Goal: Information Seeking & Learning: Learn about a topic

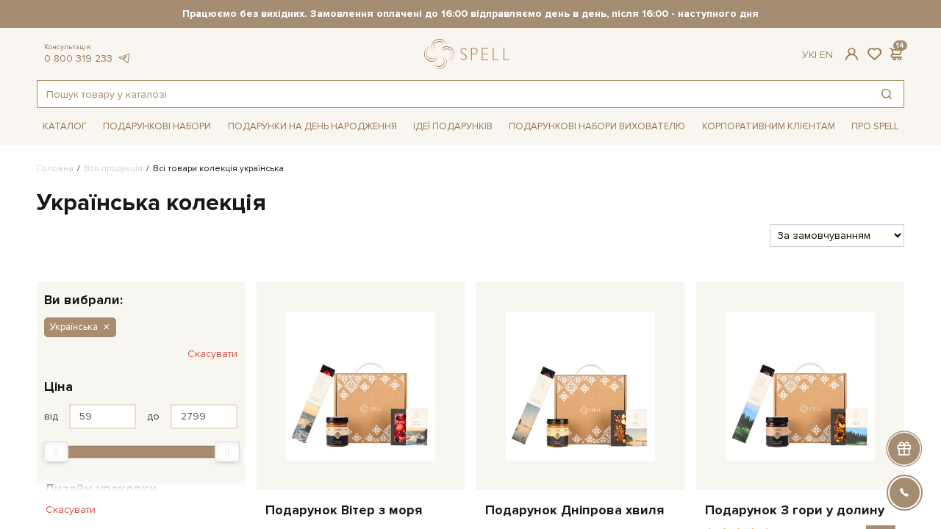
click at [365, 87] on input "text" at bounding box center [453, 94] width 832 height 26
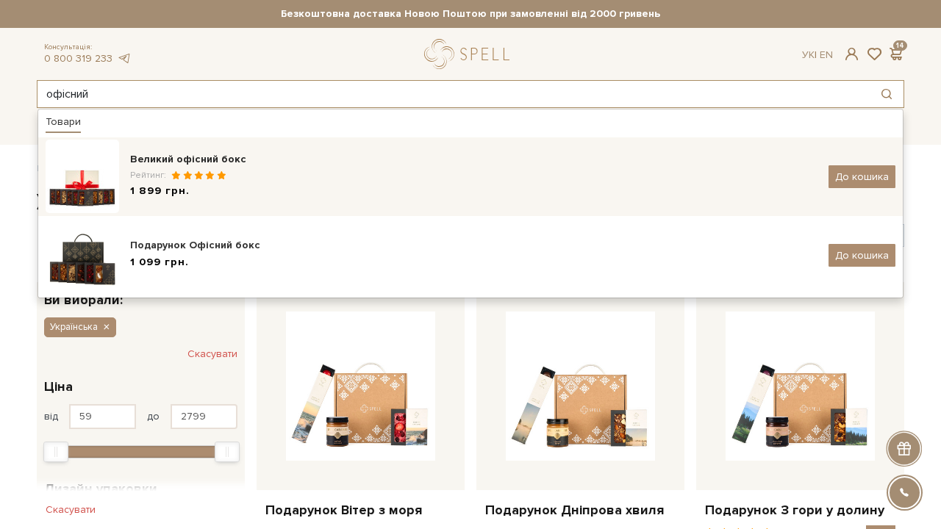
type input "офісний"
click at [282, 165] on div "Великий офісний бокс" at bounding box center [473, 159] width 687 height 15
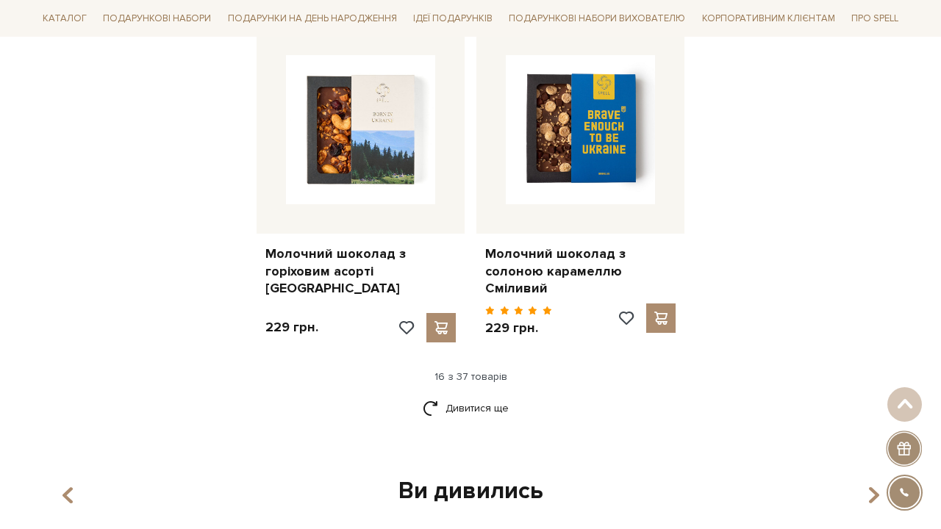
scroll to position [1838, 0]
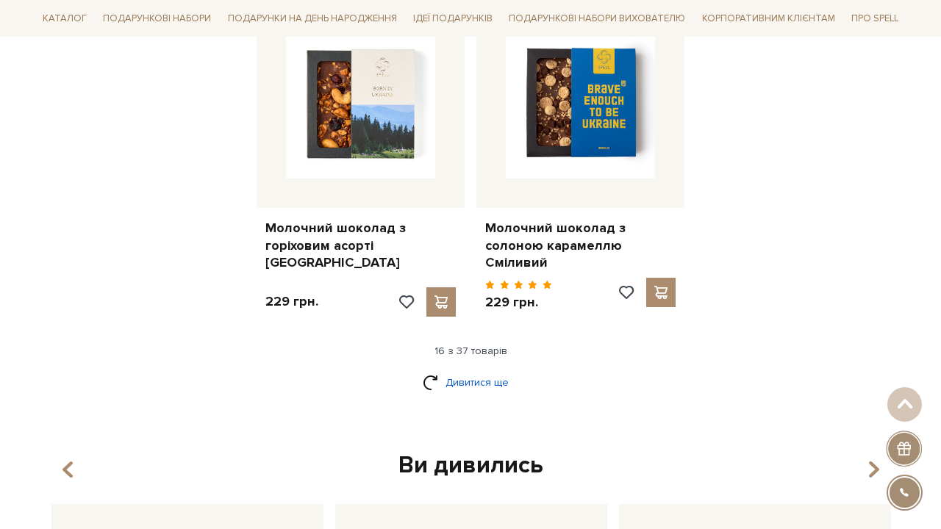
click at [486, 370] on link "Дивитися ще" at bounding box center [471, 383] width 96 height 26
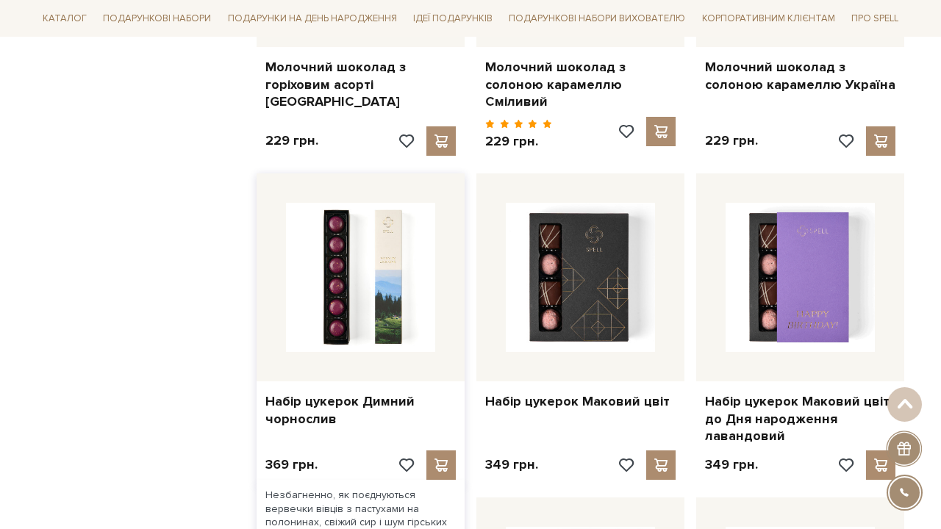
scroll to position [2062, 0]
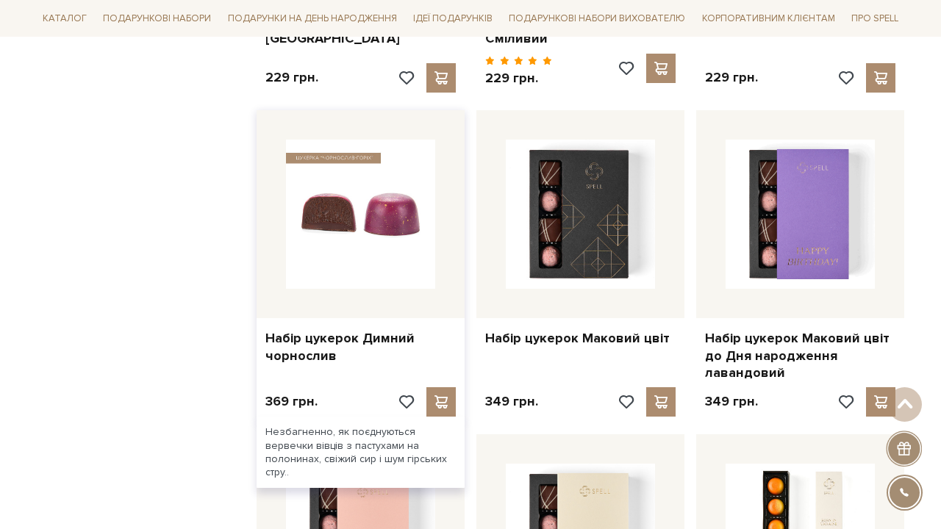
click at [346, 241] on img at bounding box center [360, 214] width 149 height 149
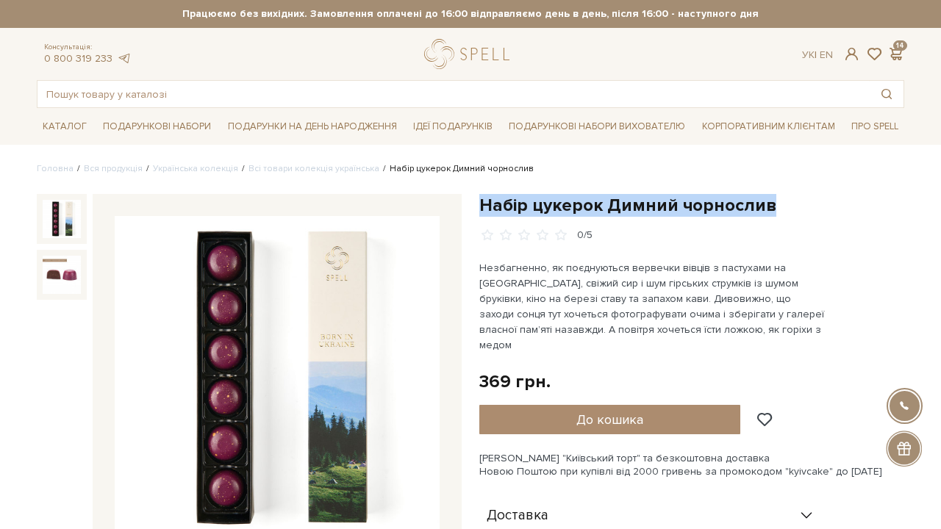
drag, startPoint x: 482, startPoint y: 206, endPoint x: 861, endPoint y: 206, distance: 379.4
click at [861, 206] on h1 "Набір цукерок Димний чорнослив" at bounding box center [691, 205] width 425 height 23
copy h1 "Набір цукерок Димний чорнослив"
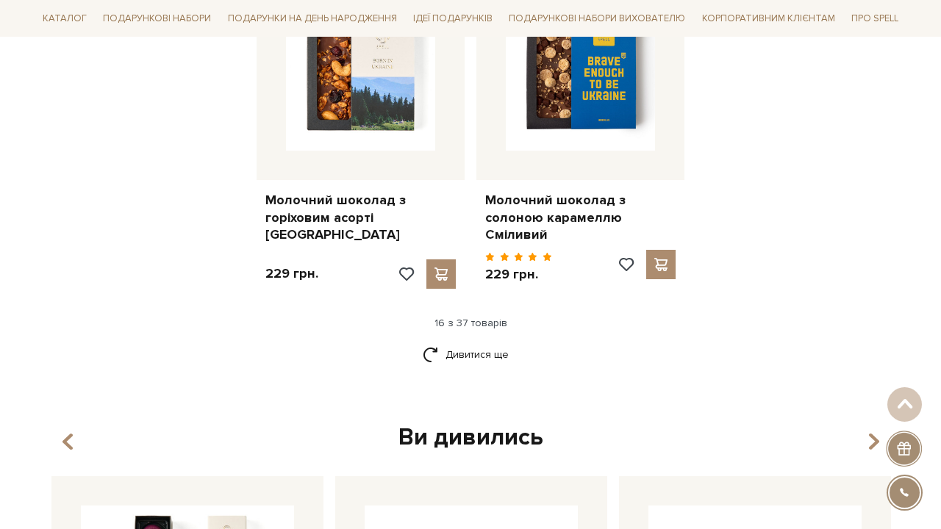
scroll to position [1849, 0]
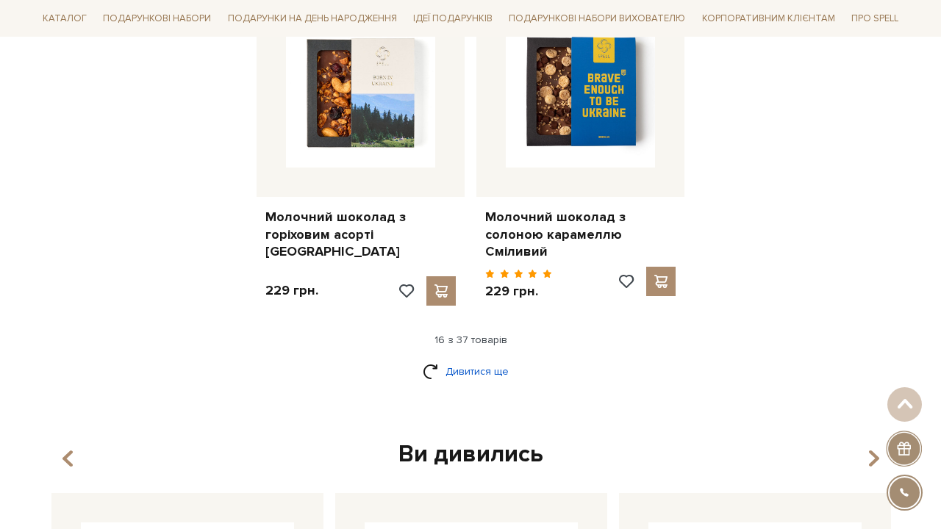
click at [453, 359] on link "Дивитися ще" at bounding box center [471, 372] width 96 height 26
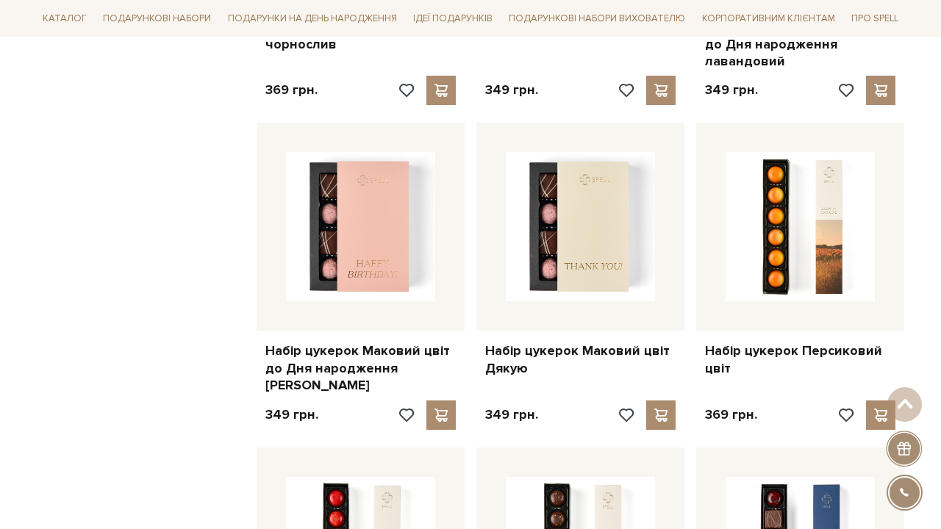
scroll to position [2425, 0]
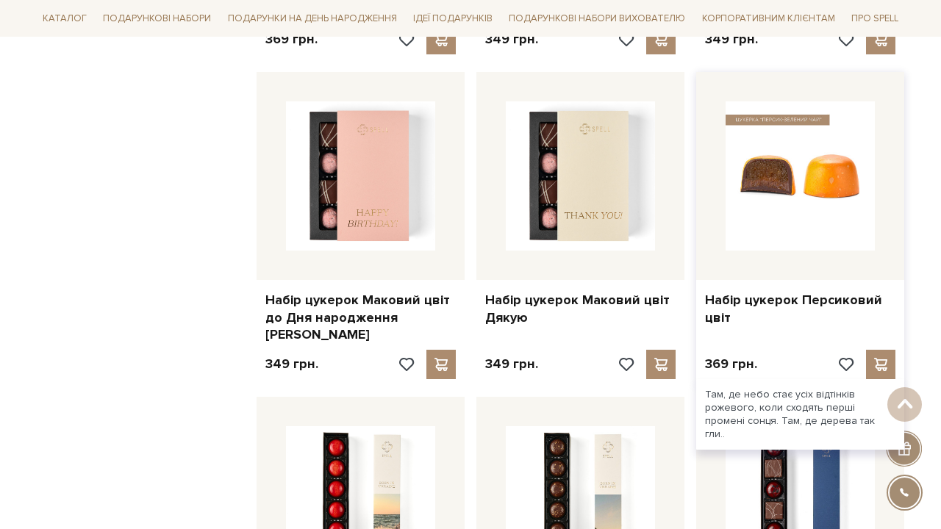
click at [837, 188] on img at bounding box center [800, 175] width 149 height 149
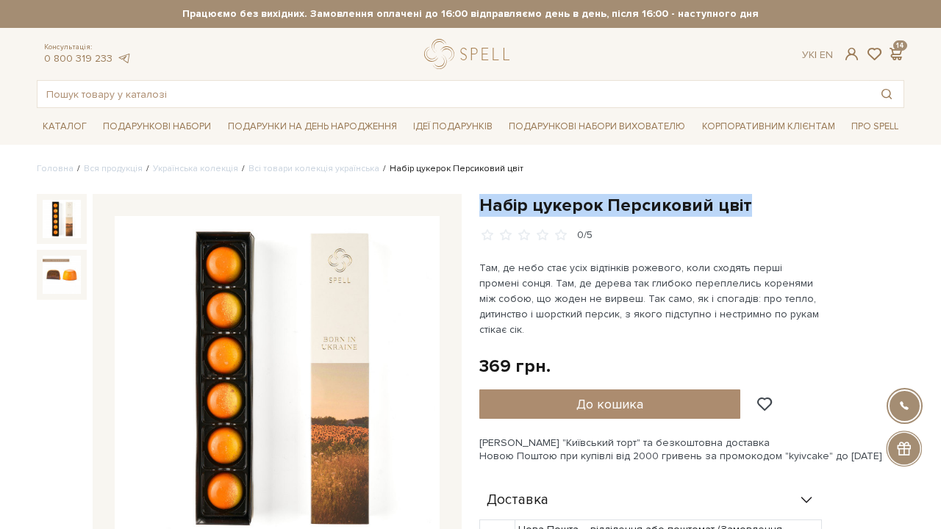
drag, startPoint x: 480, startPoint y: 206, endPoint x: 810, endPoint y: 210, distance: 330.1
click at [810, 210] on h1 "Набір цукерок Персиковий цвіт" at bounding box center [691, 205] width 425 height 23
copy h1 "Набір цукерок Персиковий цвіт"
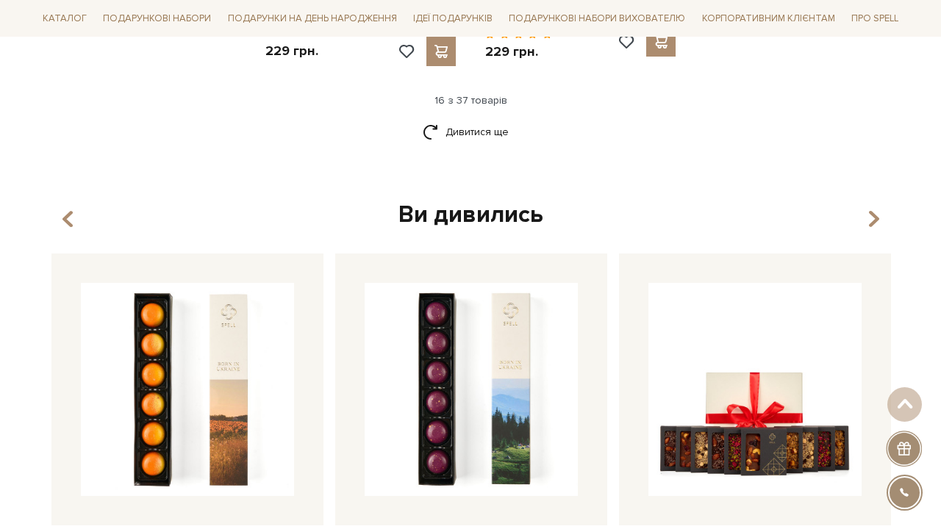
scroll to position [2065, 0]
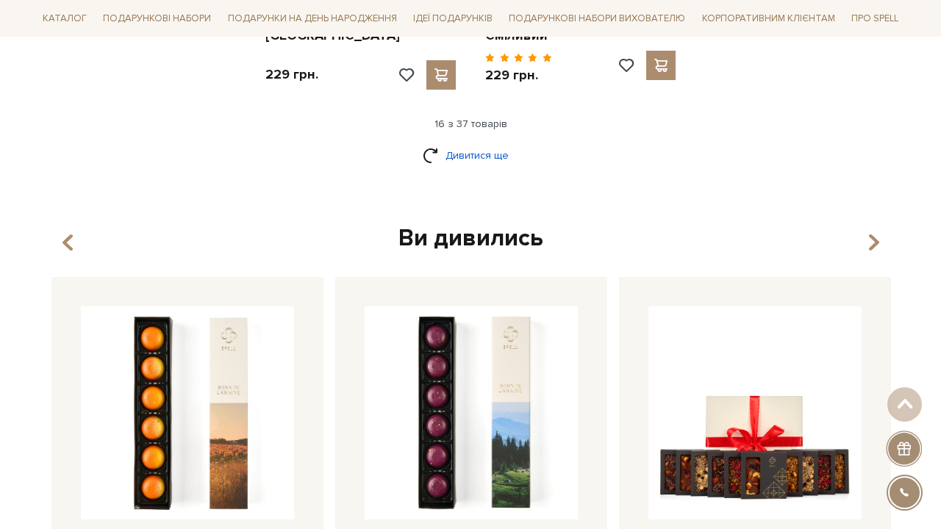
click at [490, 143] on link "Дивитися ще" at bounding box center [471, 156] width 96 height 26
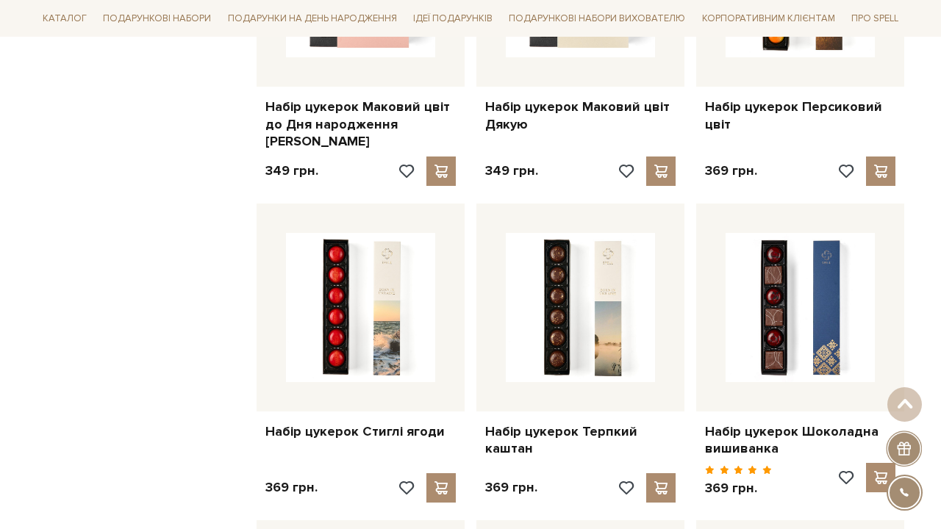
scroll to position [2617, 0]
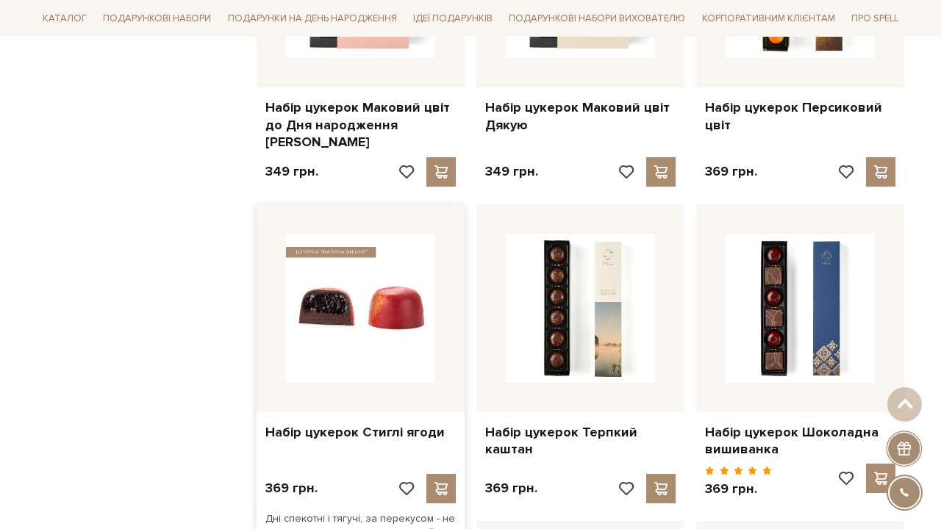
click at [346, 234] on img at bounding box center [360, 308] width 149 height 149
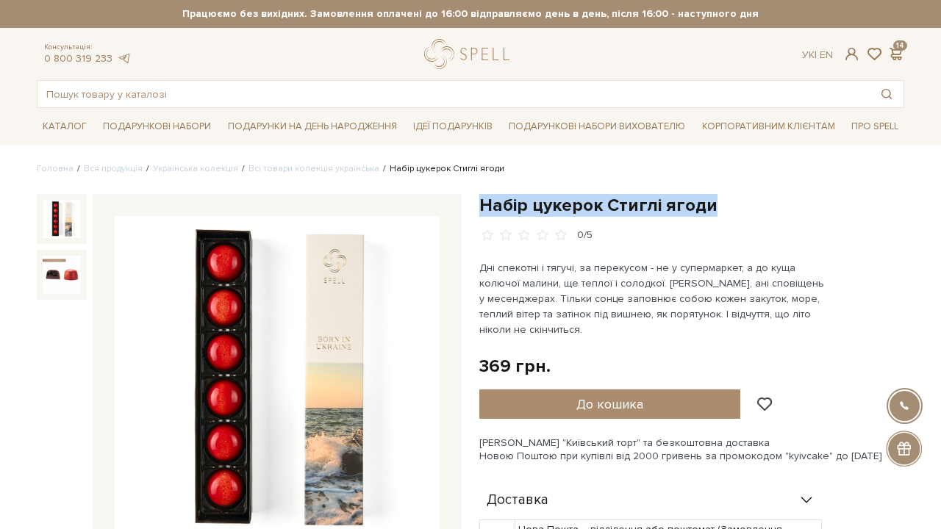
drag, startPoint x: 479, startPoint y: 201, endPoint x: 782, endPoint y: 201, distance: 302.9
click at [782, 201] on h1 "Набір цукерок Стиглі ягоди" at bounding box center [691, 205] width 425 height 23
copy h1 "Набір цукерок Стиглі ягоди"
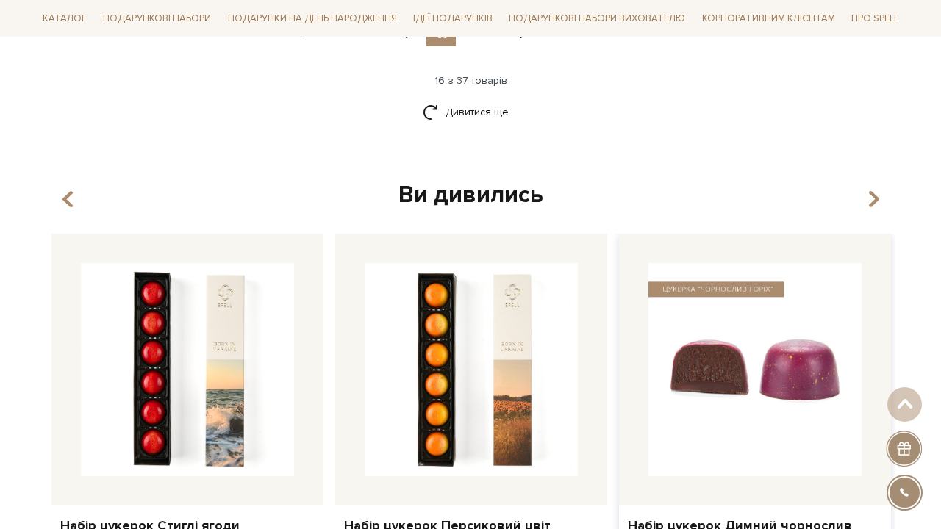
scroll to position [2064, 0]
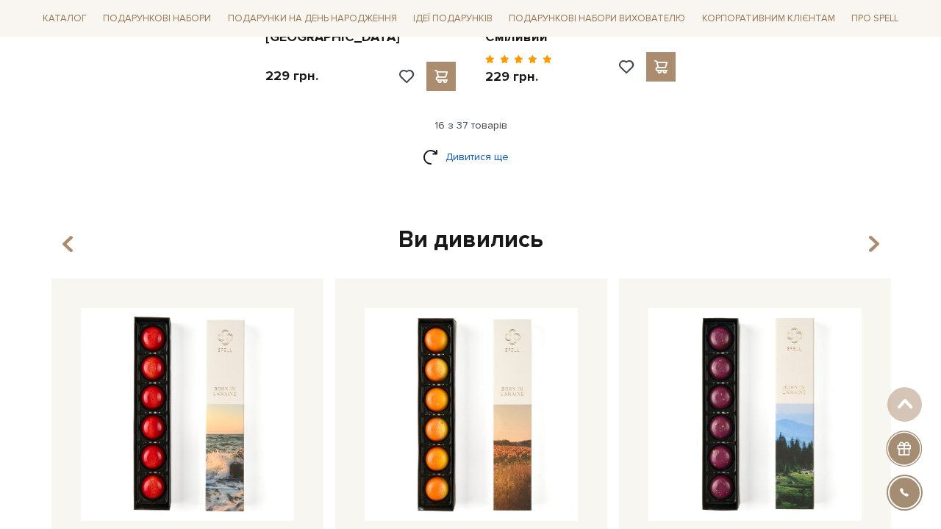
click at [457, 144] on link "Дивитися ще" at bounding box center [471, 157] width 96 height 26
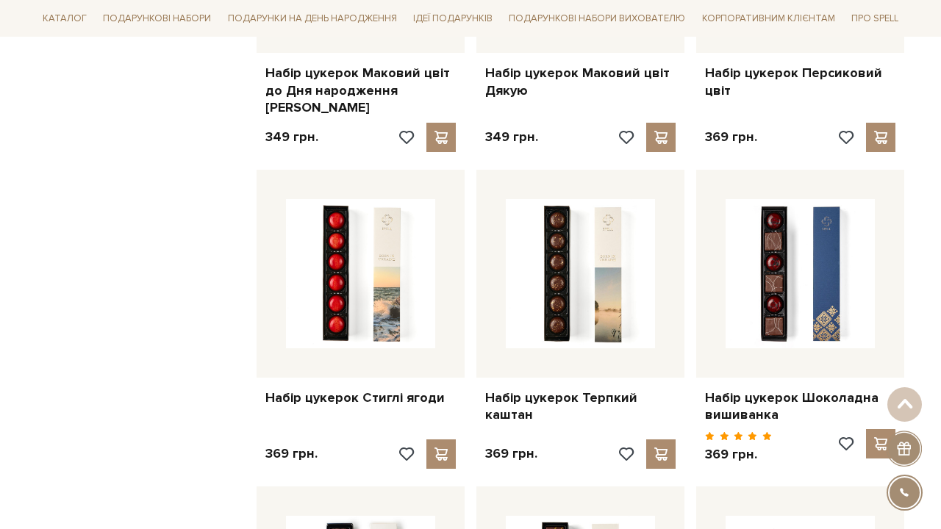
scroll to position [2694, 0]
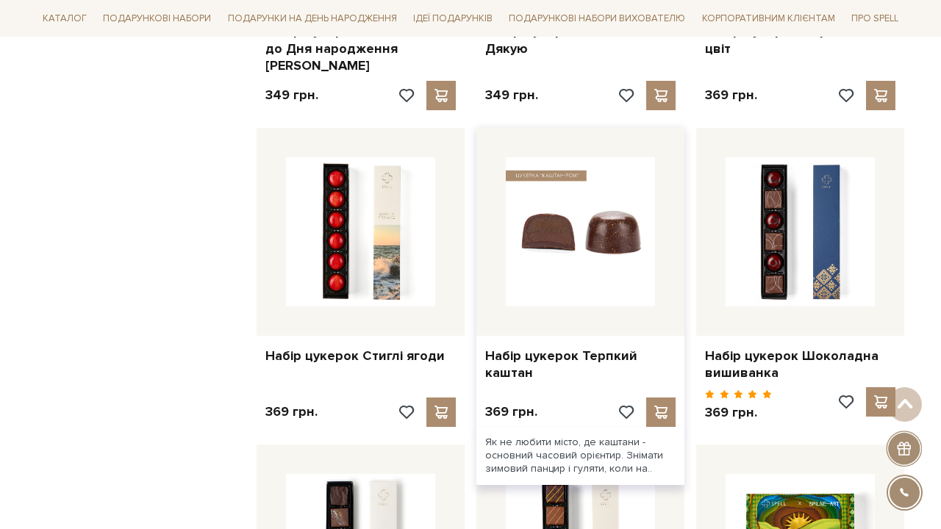
click at [568, 157] on img at bounding box center [580, 231] width 149 height 149
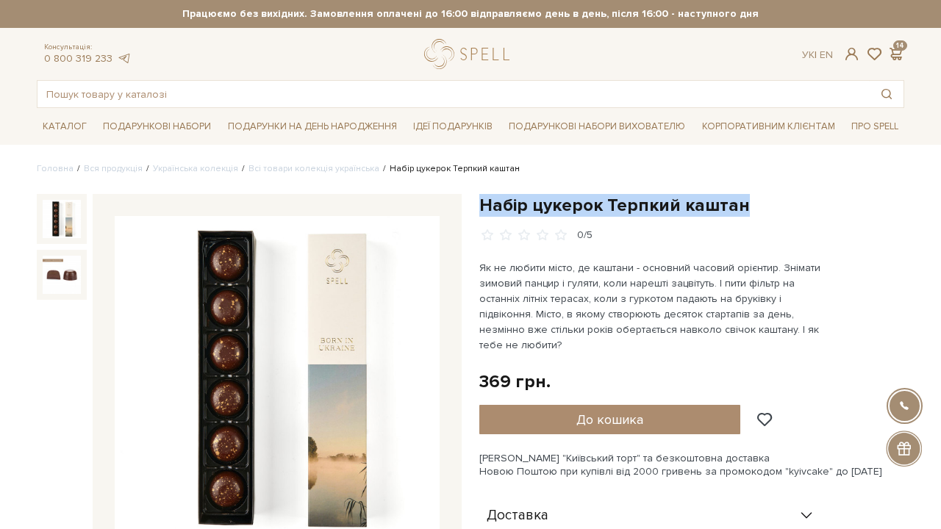
drag, startPoint x: 479, startPoint y: 203, endPoint x: 867, endPoint y: 206, distance: 387.5
click at [867, 206] on h1 "Набір цукерок Терпкий каштан" at bounding box center [691, 205] width 425 height 23
copy h1 "Набір цукерок Терпкий каштан"
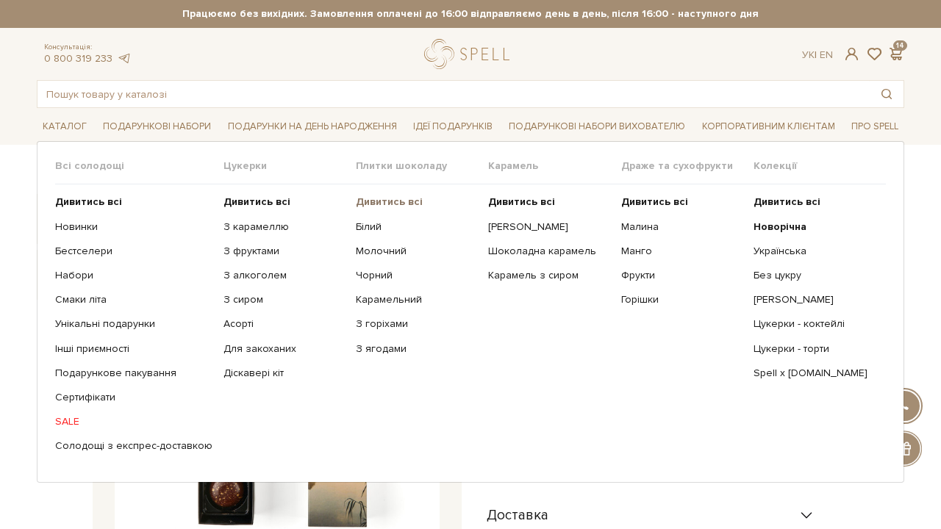
click at [365, 201] on b "Дивитись всі" at bounding box center [389, 202] width 67 height 12
